Goal: Transaction & Acquisition: Download file/media

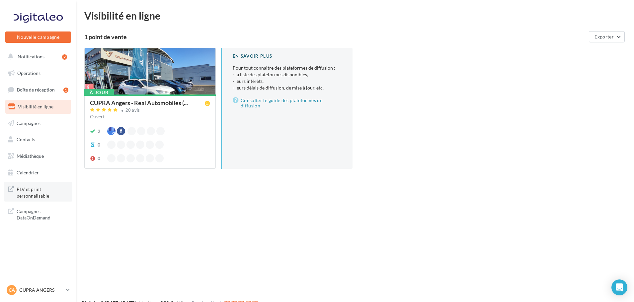
click at [40, 194] on span "PLV et print personnalisable" at bounding box center [43, 192] width 52 height 14
click at [43, 52] on button "Notifications 2" at bounding box center [37, 57] width 66 height 14
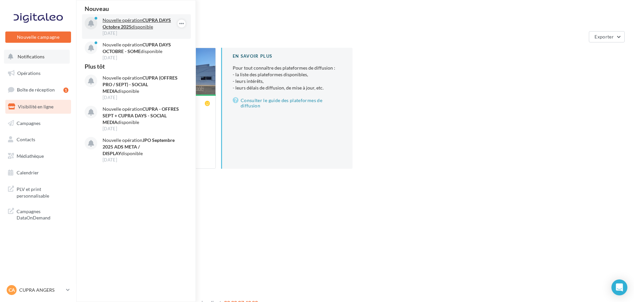
click at [139, 21] on p "Nouvelle opération CUPRA DAYS Octobre 2025 disponible" at bounding box center [141, 23] width 77 height 13
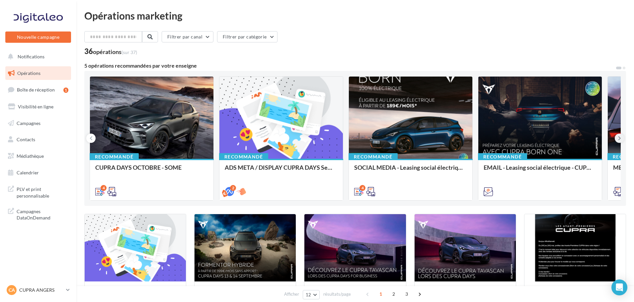
click at [619, 137] on icon at bounding box center [619, 138] width 3 height 7
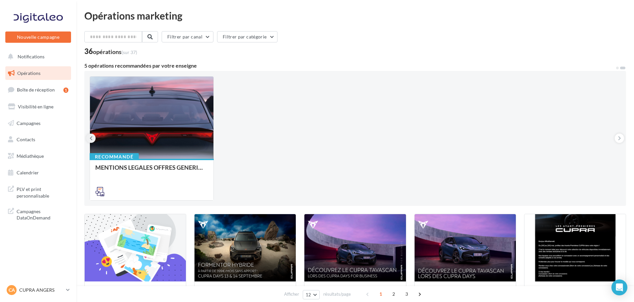
click at [94, 137] on button at bounding box center [90, 138] width 9 height 9
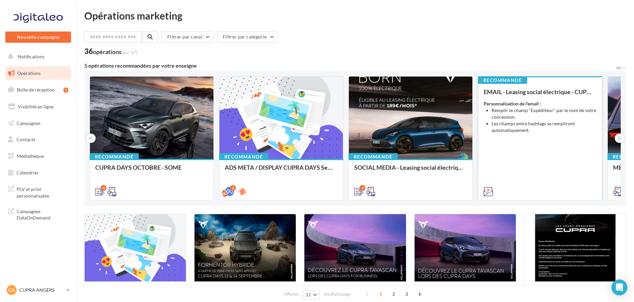
click at [539, 154] on div "EMAIL - Leasing social électrique - CUPRA Born One Personnalisation de l'email …" at bounding box center [540, 142] width 113 height 106
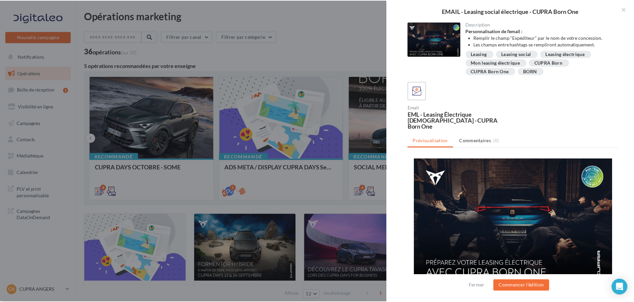
scroll to position [166, 0]
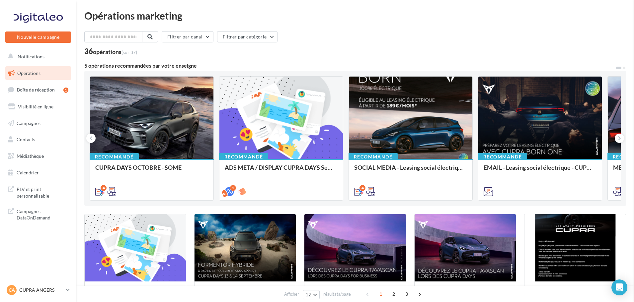
click at [37, 155] on span "Médiathèque" at bounding box center [30, 156] width 27 height 6
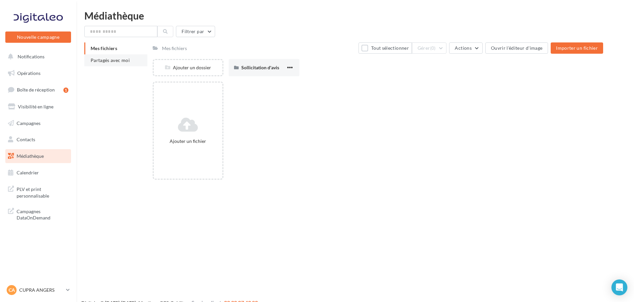
click at [107, 66] on li "Partagés avec moi" at bounding box center [115, 60] width 63 height 12
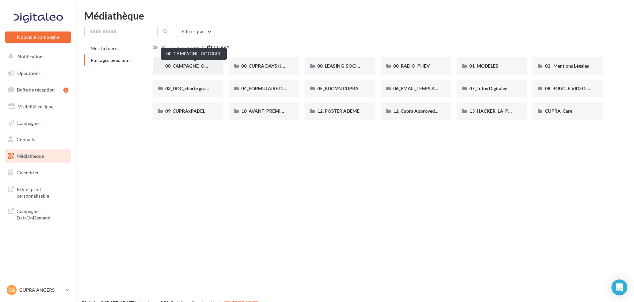
click at [197, 67] on span "00_CAMPAGNE_OCTOBRE" at bounding box center [193, 66] width 57 height 6
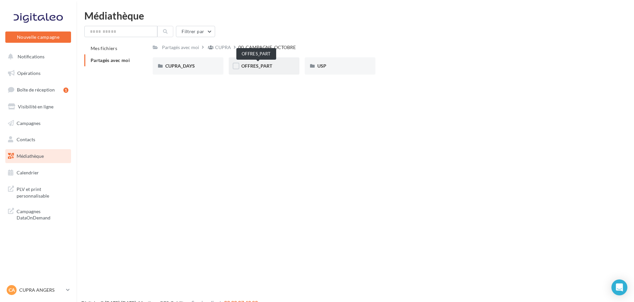
click at [269, 66] on span "OFFRES_PART" at bounding box center [256, 66] width 31 height 6
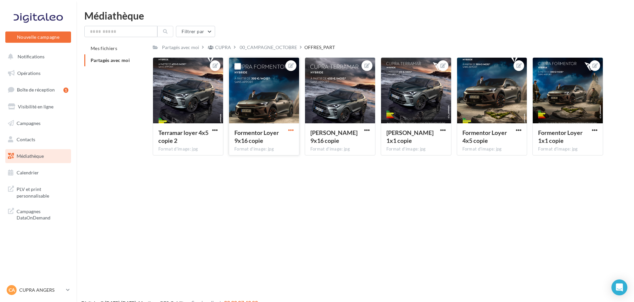
click at [293, 130] on span "button" at bounding box center [291, 131] width 6 height 6
drag, startPoint x: 259, startPoint y: 160, endPoint x: 239, endPoint y: 145, distance: 24.8
click at [259, 160] on button "Télécharger" at bounding box center [260, 160] width 70 height 17
drag, startPoint x: 215, startPoint y: 130, endPoint x: 215, endPoint y: 134, distance: 4.6
click at [215, 130] on span "button" at bounding box center [215, 131] width 6 height 6
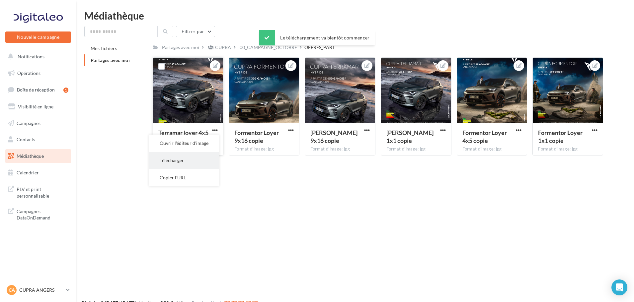
click at [190, 158] on button "Télécharger" at bounding box center [184, 160] width 70 height 17
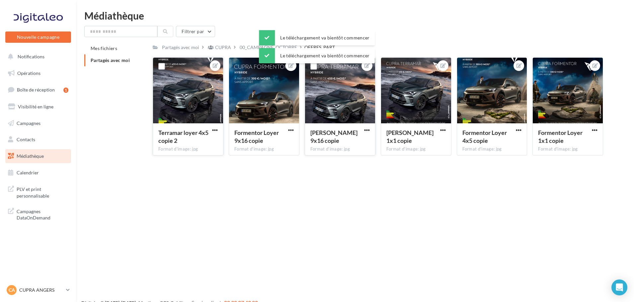
click at [362, 129] on div "Terramar Loyer 9x16 copie" at bounding box center [339, 138] width 59 height 18
click at [369, 133] on span "button" at bounding box center [367, 131] width 6 height 6
click at [338, 156] on button "Télécharger" at bounding box center [336, 160] width 70 height 17
drag, startPoint x: 443, startPoint y: 130, endPoint x: 443, endPoint y: 133, distance: 3.7
click at [443, 130] on span "button" at bounding box center [443, 131] width 6 height 6
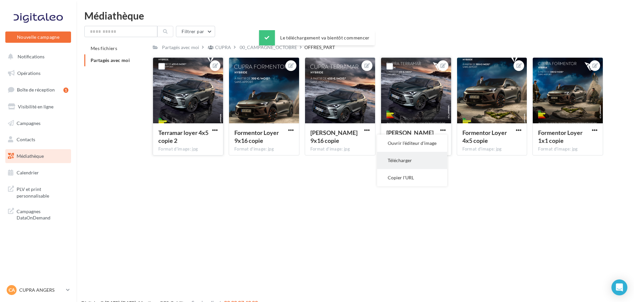
click at [423, 155] on button "Télécharger" at bounding box center [412, 160] width 70 height 17
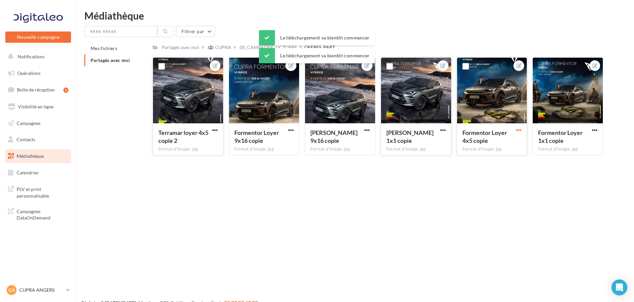
click at [521, 130] on span "button" at bounding box center [519, 131] width 6 height 6
click at [481, 158] on button "Télécharger" at bounding box center [488, 160] width 70 height 17
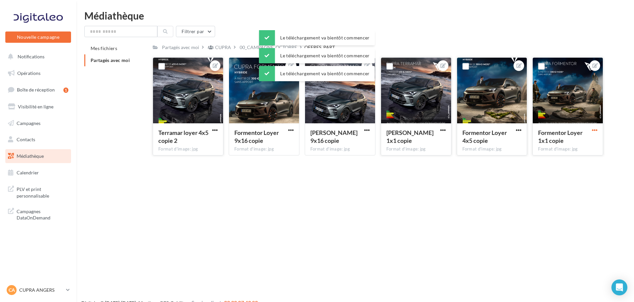
click at [593, 129] on span "button" at bounding box center [595, 131] width 6 height 6
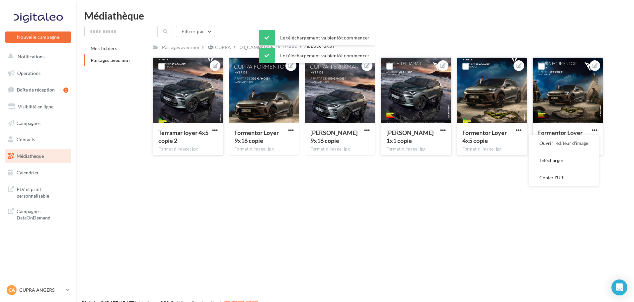
click at [564, 154] on button "Télécharger" at bounding box center [564, 160] width 70 height 17
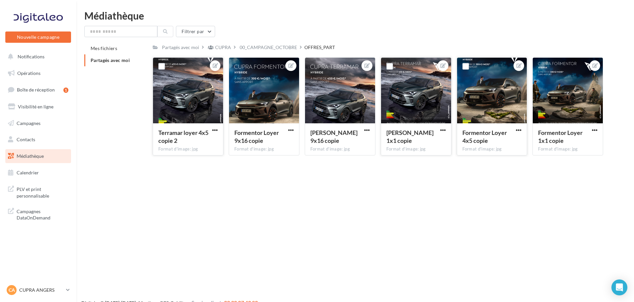
click at [513, 209] on div "Nouvelle campagne Nouvelle campagne Notifications Opérations Boîte de réception…" at bounding box center [317, 162] width 634 height 302
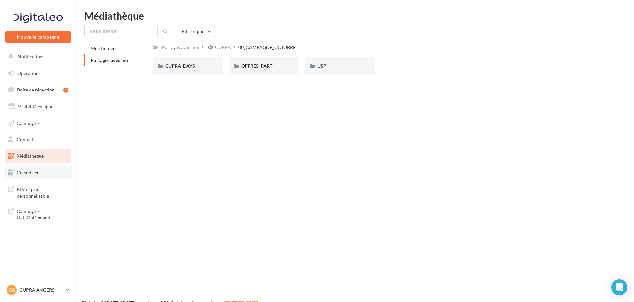
click at [24, 170] on span "Calendrier" at bounding box center [28, 173] width 22 height 6
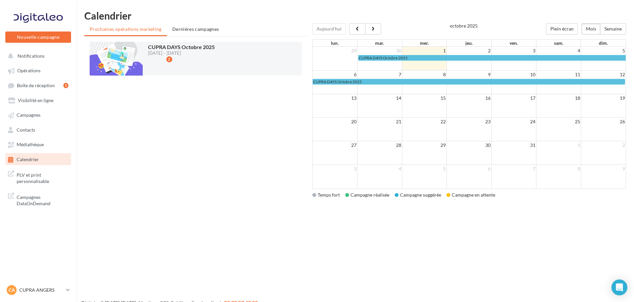
click at [513, 301] on div "Digitaleo © [DATE]-[DATE] - Mentions - CGS - Crédits Service client 02 30 07 43…" at bounding box center [355, 304] width 558 height 8
click at [307, 274] on div "Nouvelle campagne Nouvelle campagne Notifications Opérations Boîte de réception…" at bounding box center [317, 162] width 634 height 302
click at [32, 142] on span "Médiathèque" at bounding box center [30, 145] width 27 height 6
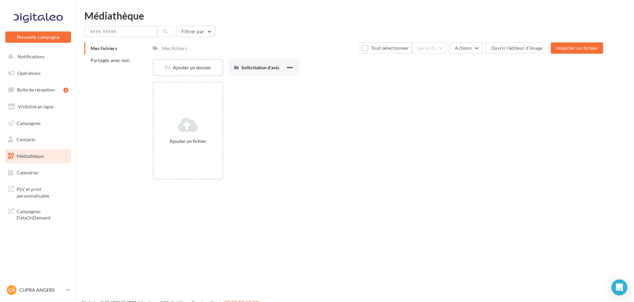
click at [40, 157] on span "Médiathèque" at bounding box center [30, 156] width 27 height 6
click at [121, 61] on span "Partagés avec moi" at bounding box center [110, 60] width 39 height 6
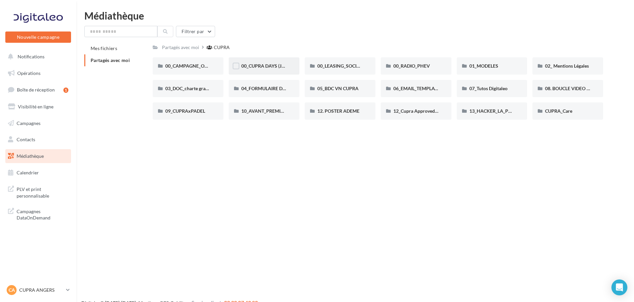
click at [253, 62] on div "00_CUPRA DAYS (JPO)" at bounding box center [264, 65] width 71 height 17
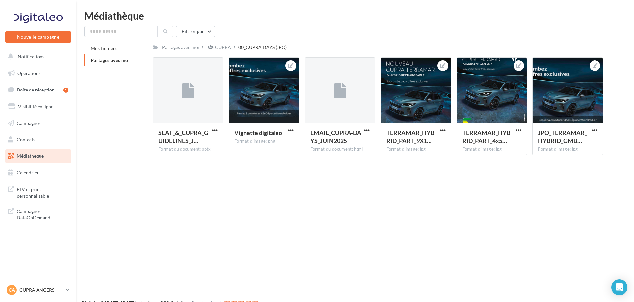
click at [74, 288] on div "CA CUPRA ANGERS cupra_angers" at bounding box center [38, 293] width 76 height 18
click at [68, 292] on icon at bounding box center [68, 291] width 4 height 6
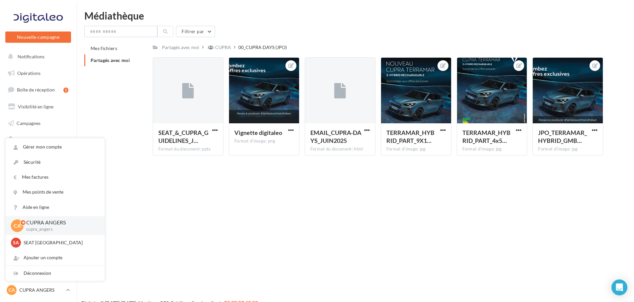
click at [107, 104] on div "Mes fichiers Partagés avec moi Partagés avec moi CUPRA 00_CUPRA DAYS (JPO) C Pa…" at bounding box center [357, 102] width 547 height 119
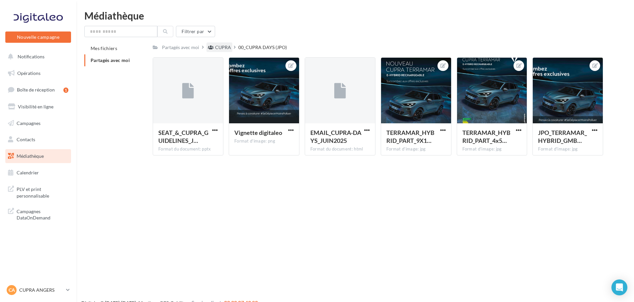
click at [222, 46] on div "CUPRA" at bounding box center [223, 47] width 16 height 7
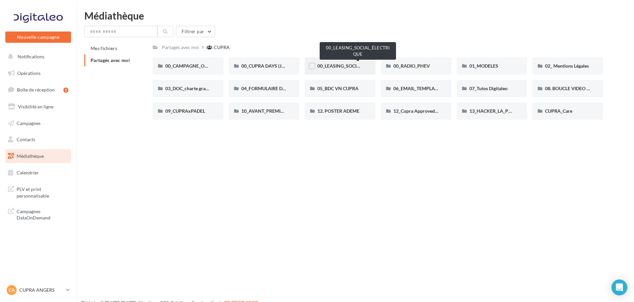
click at [351, 66] on span "00_LEASING_SOCIAL_ÉLECTRIQUE" at bounding box center [354, 66] width 74 height 6
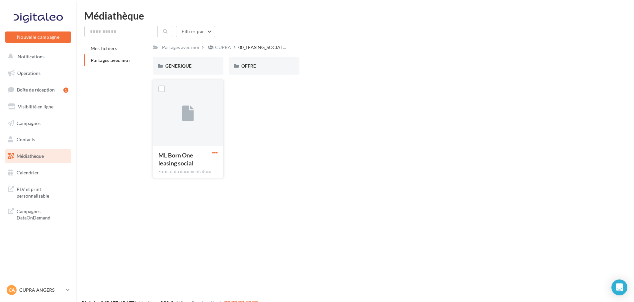
click at [213, 151] on span "button" at bounding box center [215, 153] width 6 height 6
click at [190, 168] on button "Télécharger" at bounding box center [186, 165] width 66 height 17
click at [252, 69] on div "OFFRE" at bounding box center [264, 65] width 71 height 17
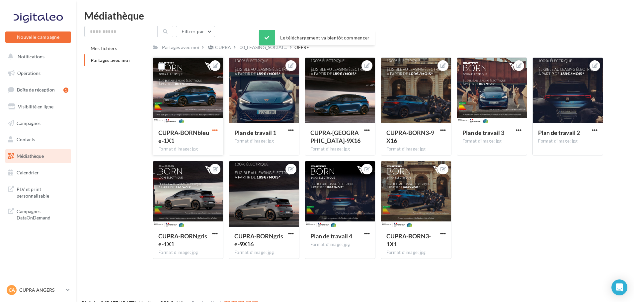
click at [214, 130] on span "button" at bounding box center [215, 131] width 6 height 6
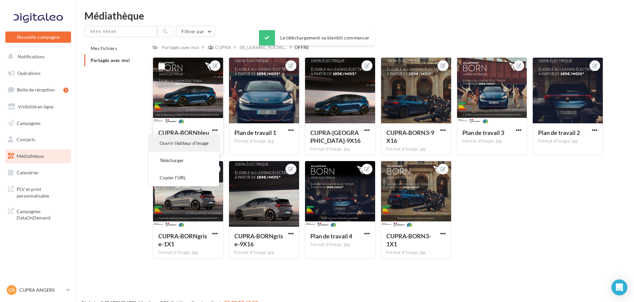
click at [213, 146] on button "Ouvrir l'éditeur d'image" at bounding box center [184, 143] width 70 height 17
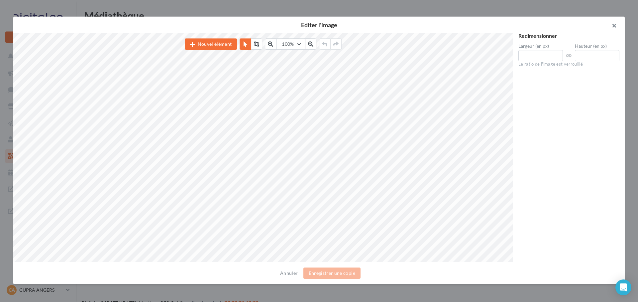
click at [613, 25] on button "button" at bounding box center [611, 27] width 27 height 20
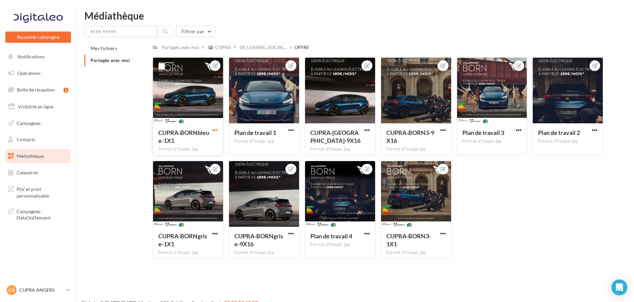
click at [215, 130] on span "button" at bounding box center [215, 131] width 6 height 6
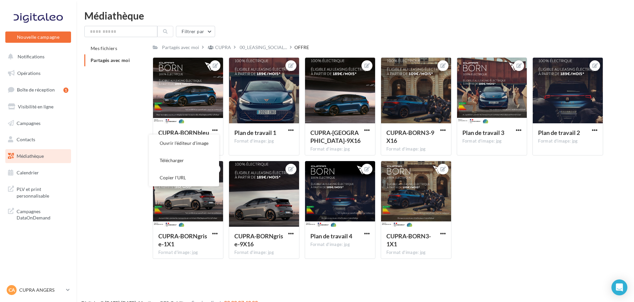
click at [191, 161] on button "Télécharger" at bounding box center [184, 160] width 70 height 17
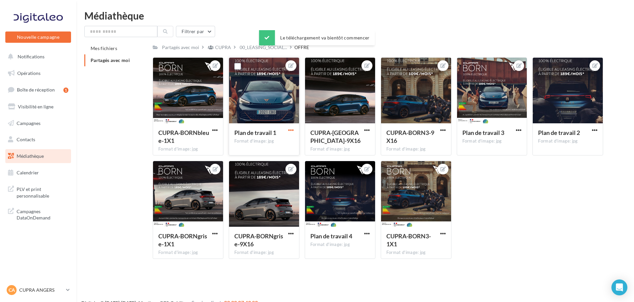
click at [293, 128] on span "button" at bounding box center [291, 131] width 6 height 6
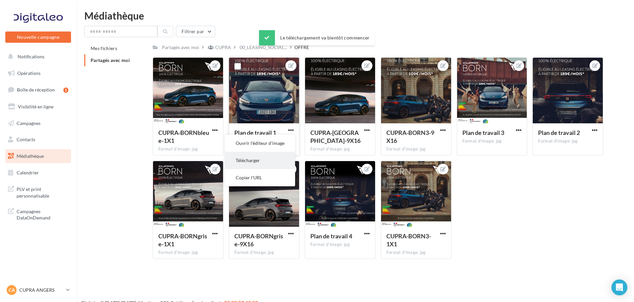
click at [270, 166] on button "Télécharger" at bounding box center [260, 160] width 70 height 17
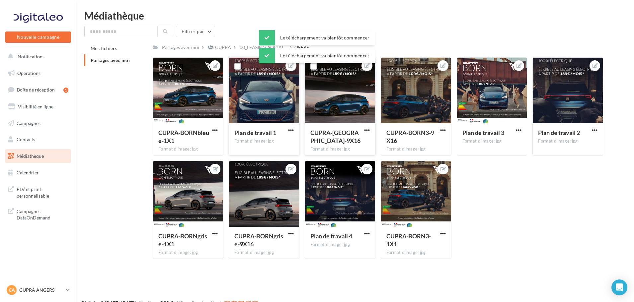
drag, startPoint x: 370, startPoint y: 128, endPoint x: 363, endPoint y: 134, distance: 8.9
click at [369, 128] on span "button" at bounding box center [367, 131] width 6 height 6
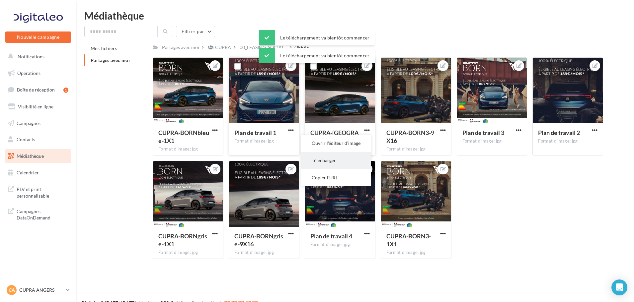
drag, startPoint x: 337, startPoint y: 168, endPoint x: 336, endPoint y: 164, distance: 4.0
click at [336, 164] on button "Télécharger" at bounding box center [336, 160] width 70 height 17
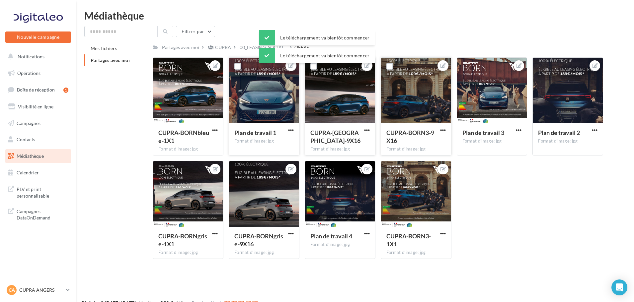
click at [447, 131] on div "CUPRA-BORN3-9X16 Format d'image: jpg" at bounding box center [416, 139] width 70 height 31
click at [440, 132] on span "button" at bounding box center [443, 131] width 6 height 6
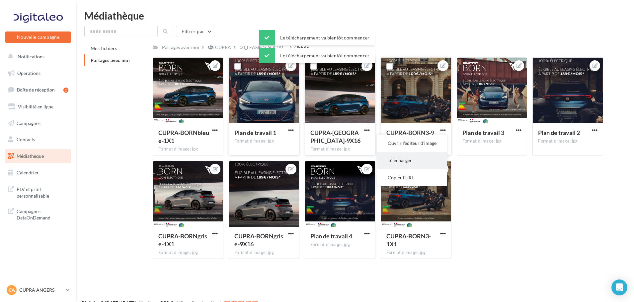
click at [408, 162] on button "Télécharger" at bounding box center [412, 160] width 70 height 17
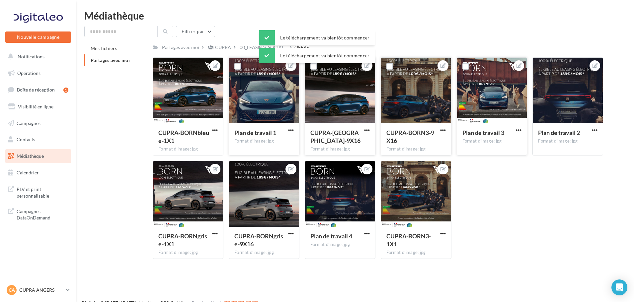
click at [523, 129] on button "button" at bounding box center [519, 131] width 8 height 7
drag, startPoint x: 477, startPoint y: 159, endPoint x: 553, endPoint y: 136, distance: 79.4
click at [477, 159] on button "Télécharger" at bounding box center [488, 160] width 70 height 17
click at [587, 129] on div "Plan de travail 2" at bounding box center [563, 134] width 51 height 10
click at [589, 130] on div "Plan de travail 2" at bounding box center [563, 134] width 51 height 10
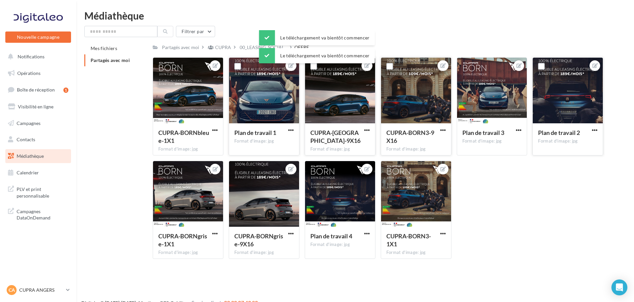
drag, startPoint x: 594, startPoint y: 130, endPoint x: 586, endPoint y: 134, distance: 8.9
click at [594, 130] on span "button" at bounding box center [595, 131] width 6 height 6
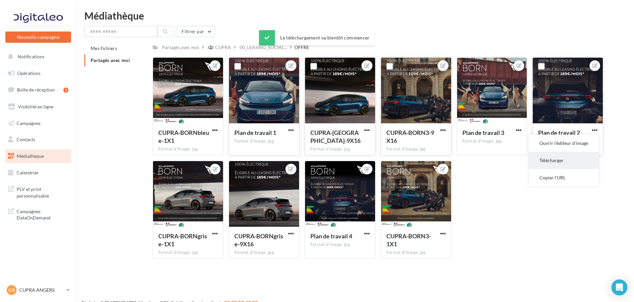
click at [560, 159] on button "Télécharger" at bounding box center [564, 160] width 70 height 17
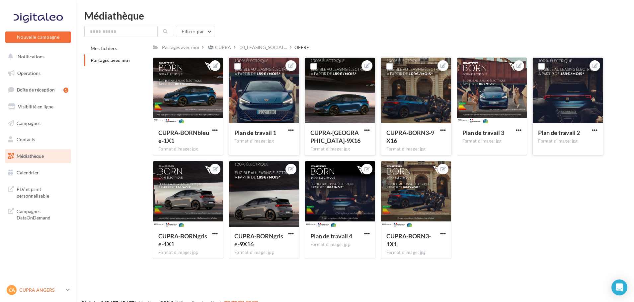
click at [65, 288] on link "CA CUPRA ANGERS cupra_angers" at bounding box center [38, 290] width 66 height 13
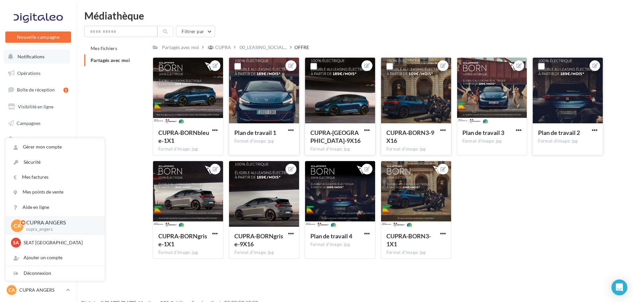
click at [34, 56] on span "Notifications" at bounding box center [31, 57] width 27 height 6
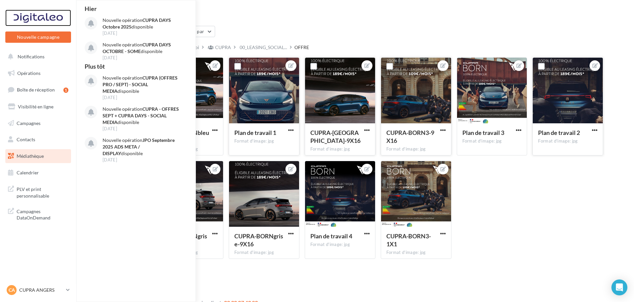
click at [36, 20] on div at bounding box center [38, 18] width 53 height 17
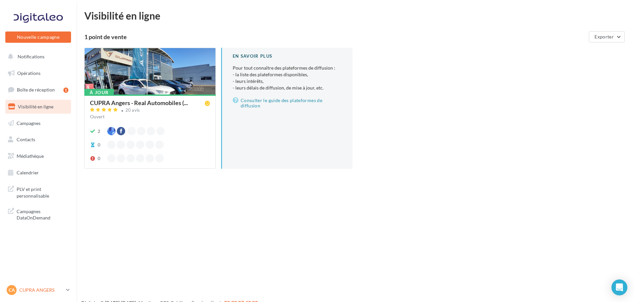
click at [60, 293] on p "CUPRA ANGERS" at bounding box center [41, 290] width 44 height 7
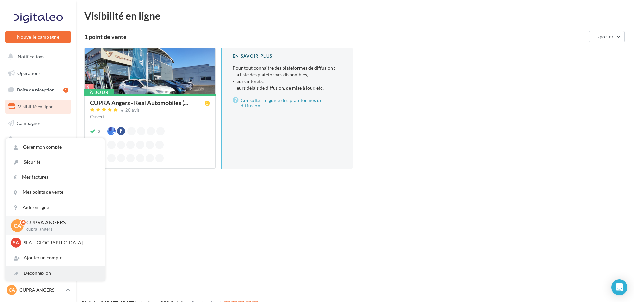
click at [43, 272] on div "Déconnexion" at bounding box center [55, 273] width 99 height 15
